Goal: Task Accomplishment & Management: Manage account settings

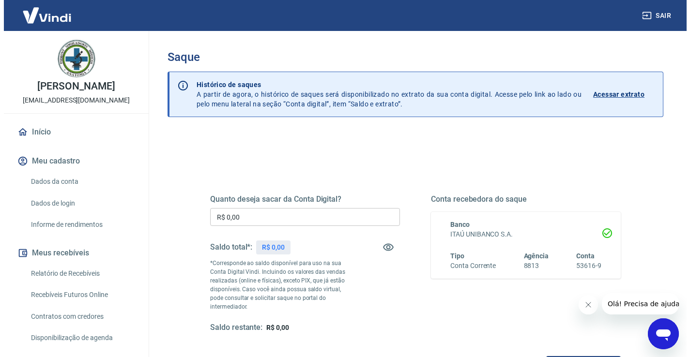
scroll to position [97, 0]
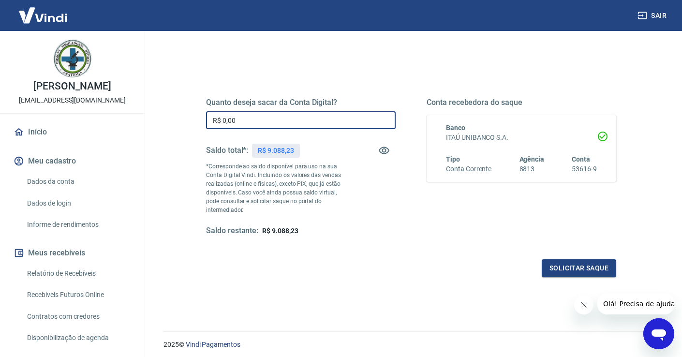
click at [277, 122] on input "R$ 0,00" at bounding box center [301, 120] width 190 height 18
type input "R$ 9.088,00"
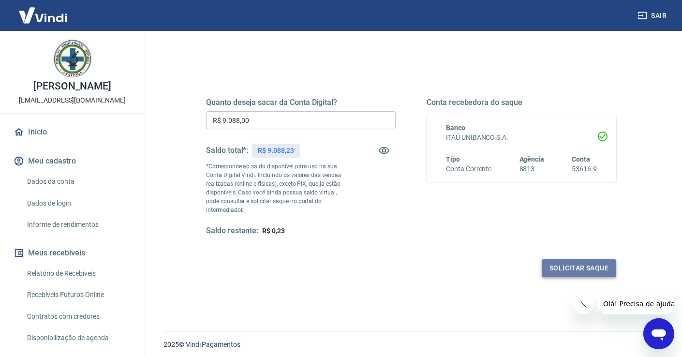
click at [567, 265] on button "Solicitar saque" at bounding box center [579, 268] width 75 height 18
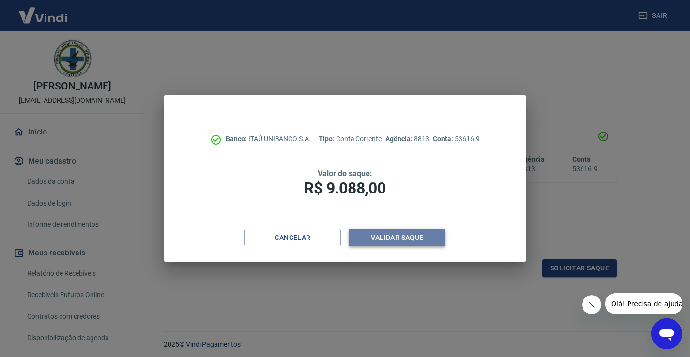
click at [409, 240] on button "Validar saque" at bounding box center [396, 238] width 97 height 18
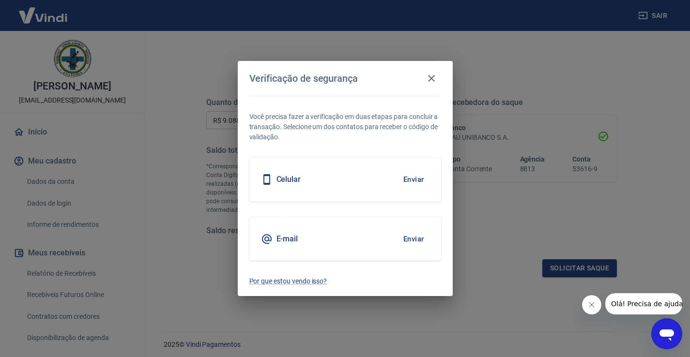
click at [328, 178] on div "Celular Enviar" at bounding box center [345, 180] width 192 height 44
click at [409, 181] on button "Enviar" at bounding box center [413, 179] width 31 height 20
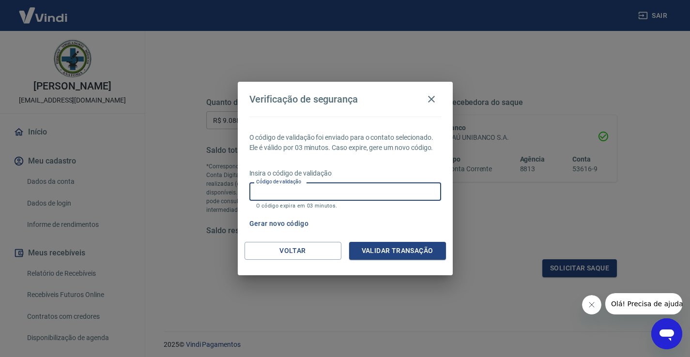
click at [350, 188] on input "Código de validação" at bounding box center [345, 191] width 192 height 18
type input "620582"
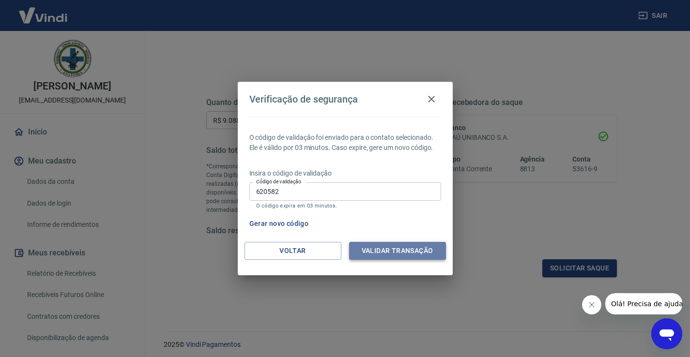
click at [392, 245] on button "Validar transação" at bounding box center [397, 251] width 97 height 18
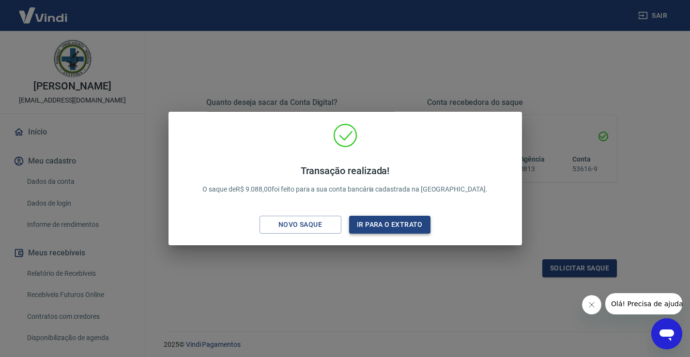
click at [364, 225] on button "Ir para o extrato" at bounding box center [390, 225] width 82 height 18
